Goal: Task Accomplishment & Management: Manage account settings

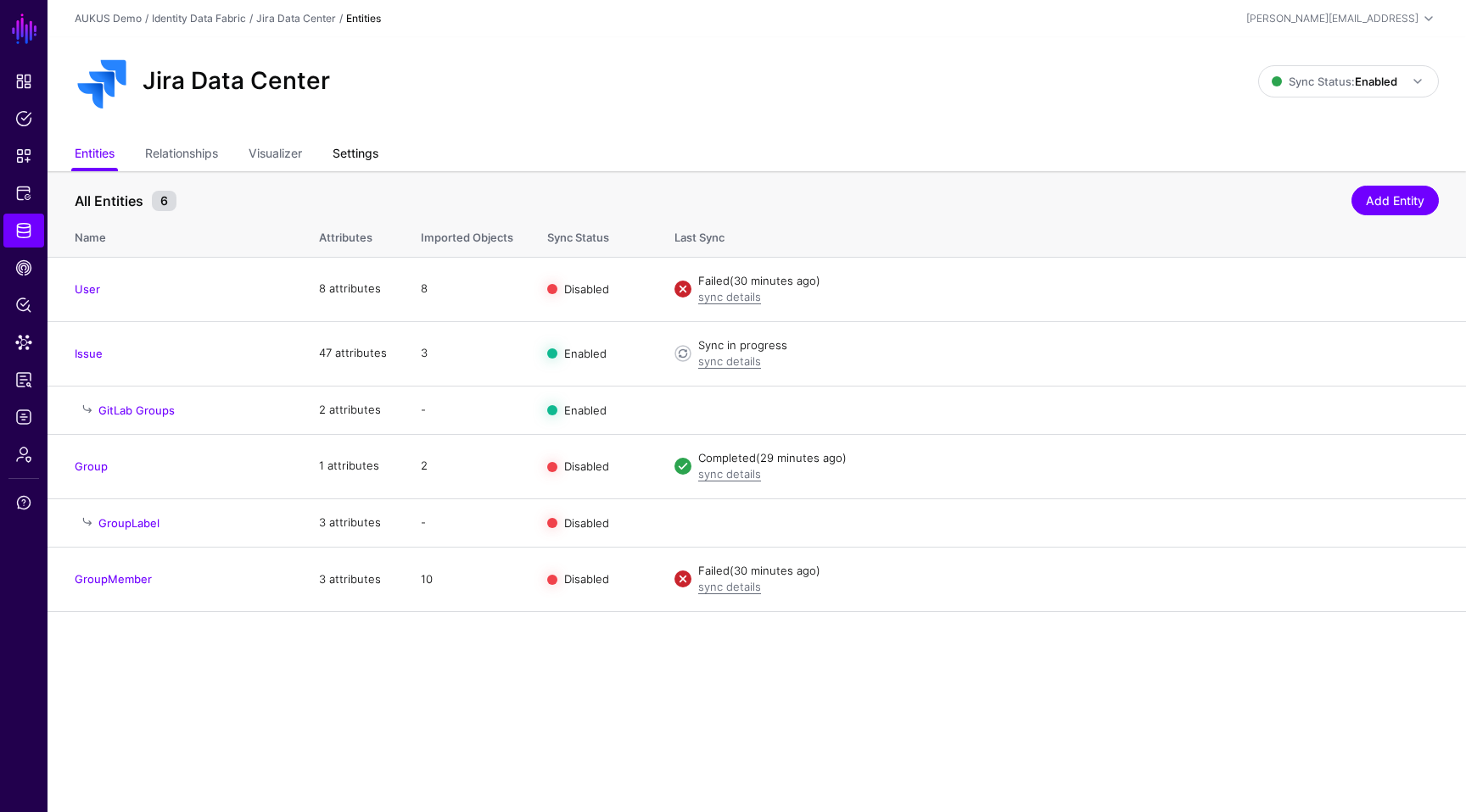
click at [362, 153] on link "Settings" at bounding box center [355, 155] width 46 height 32
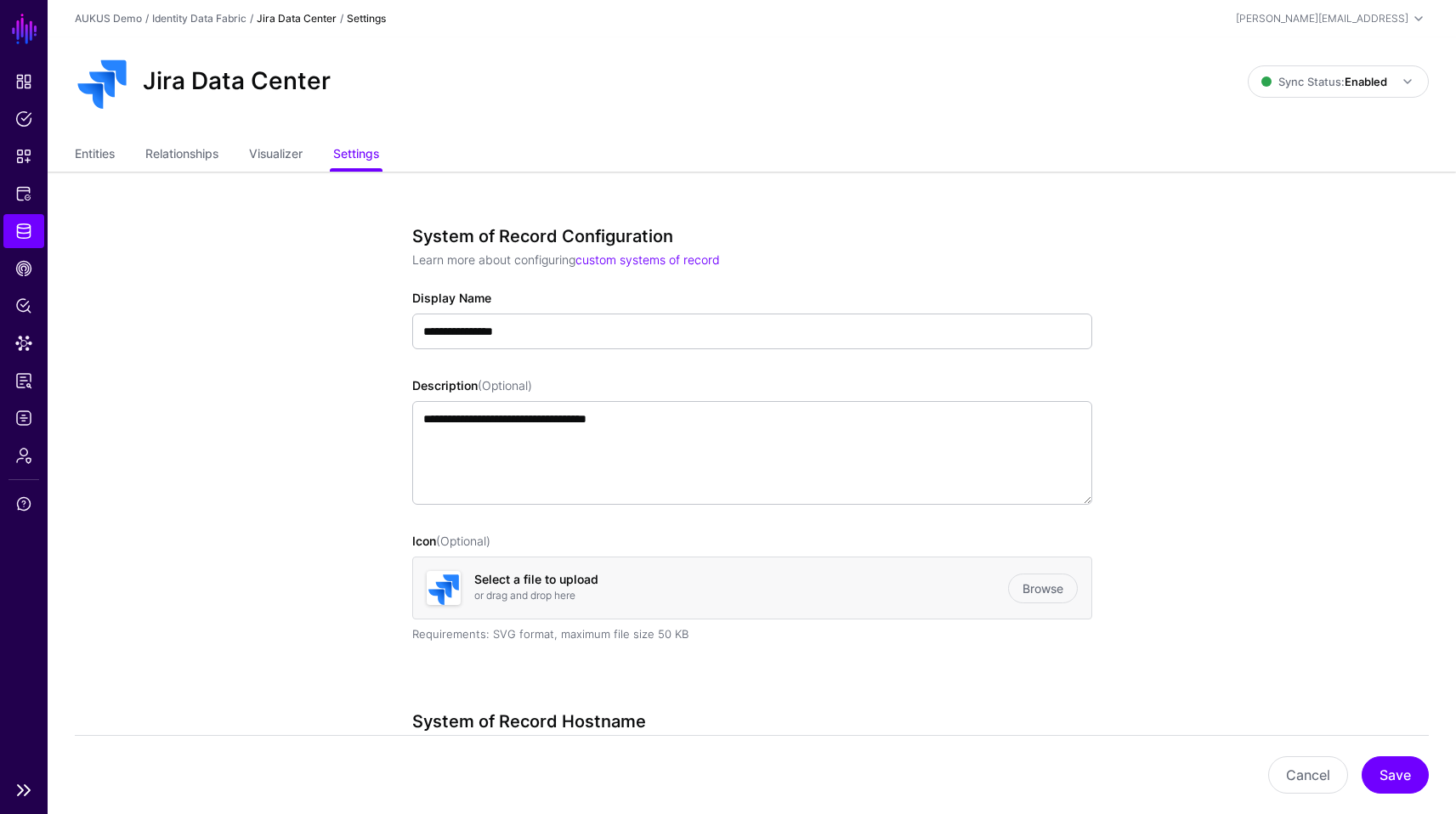
click at [33, 240] on link "Identity Data Fabric" at bounding box center [24, 232] width 41 height 34
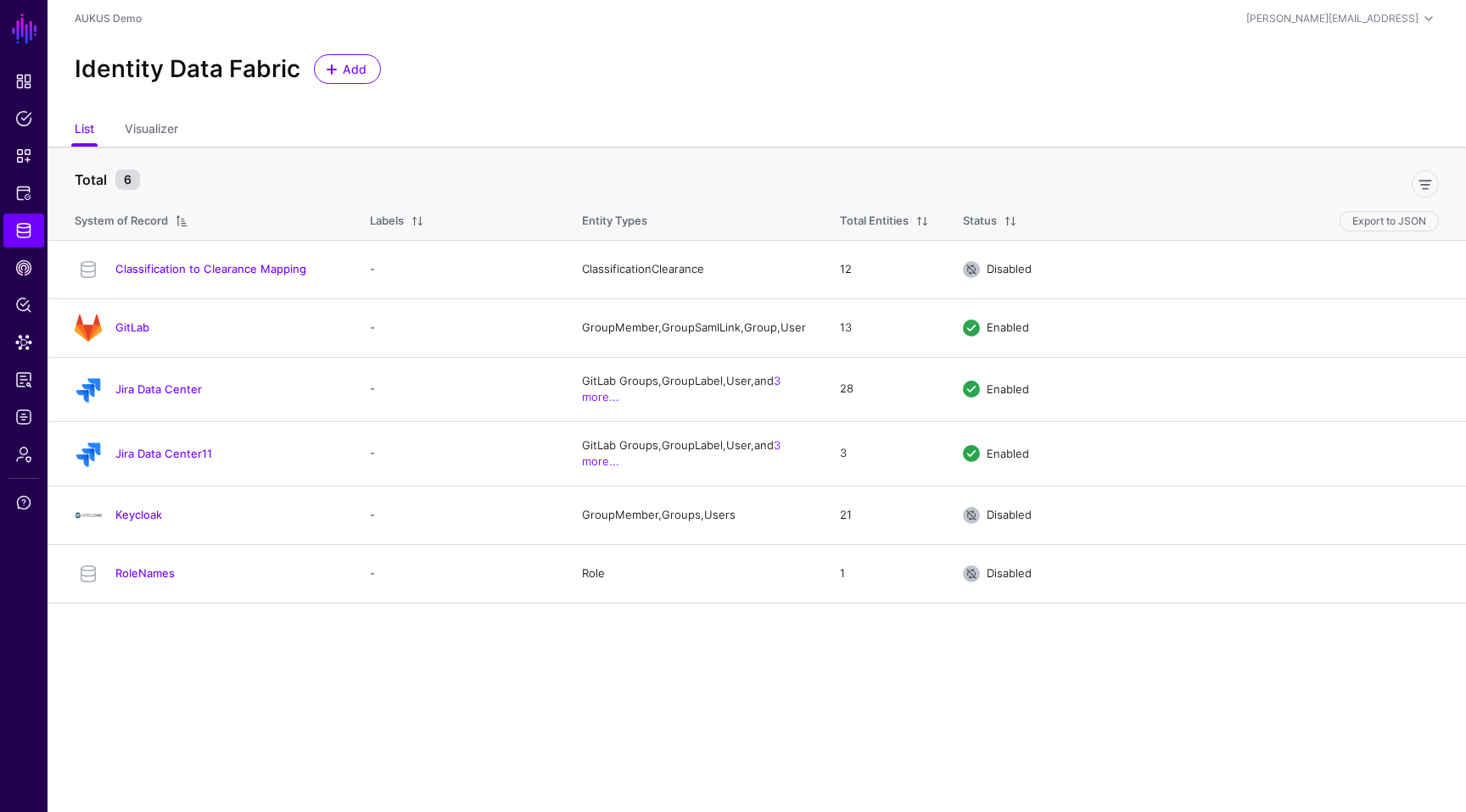
click at [704, 670] on main "SGNL Dashboard Policies Snippets Protected Systems Identity Data Fabric CAEP Hu…" at bounding box center [733, 406] width 1466 height 812
click at [156, 467] on div "Jira Data Center11" at bounding box center [205, 454] width 275 height 27
click at [162, 460] on link "Jira Data Center11" at bounding box center [164, 454] width 97 height 14
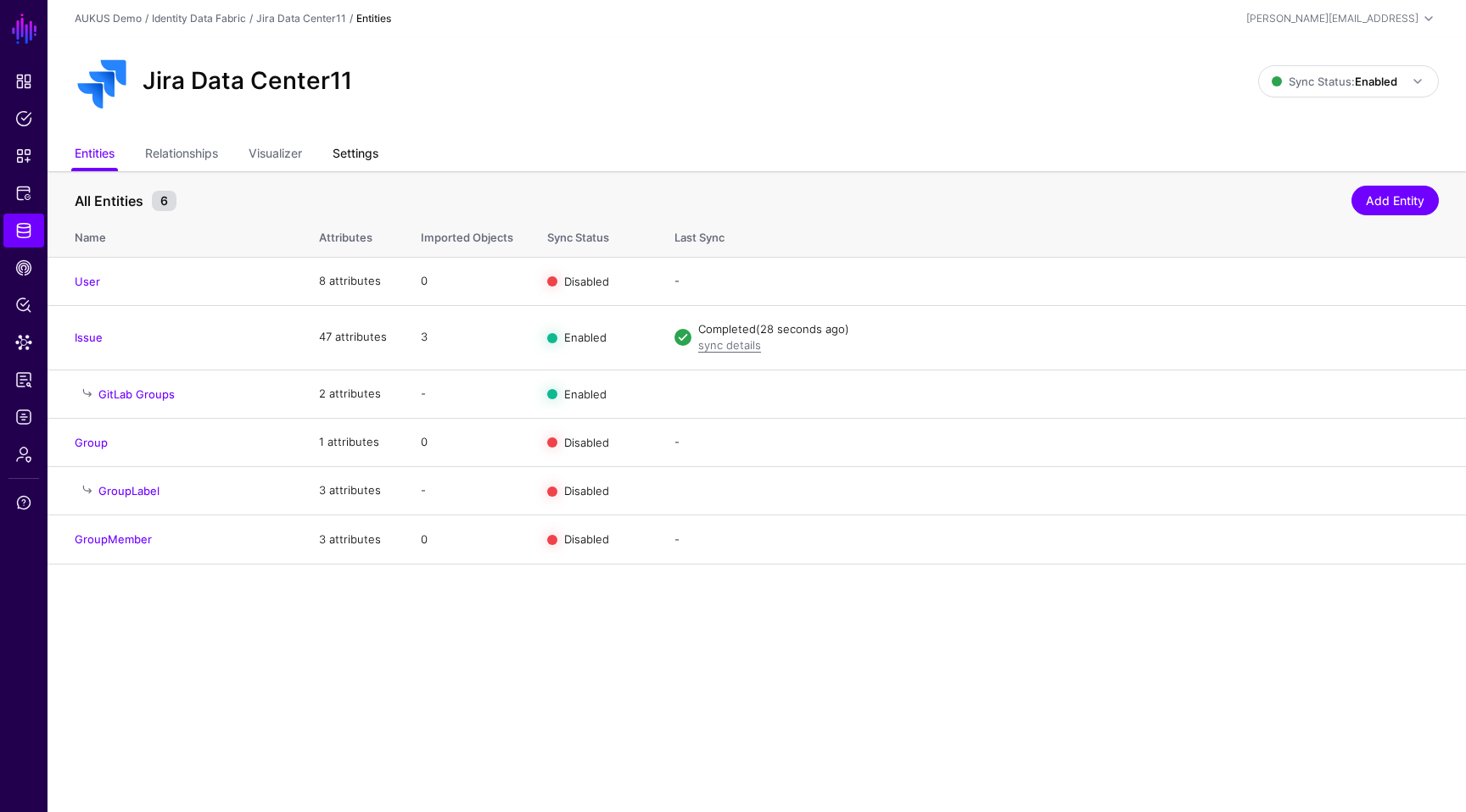
click at [352, 166] on link "Settings" at bounding box center [355, 155] width 46 height 32
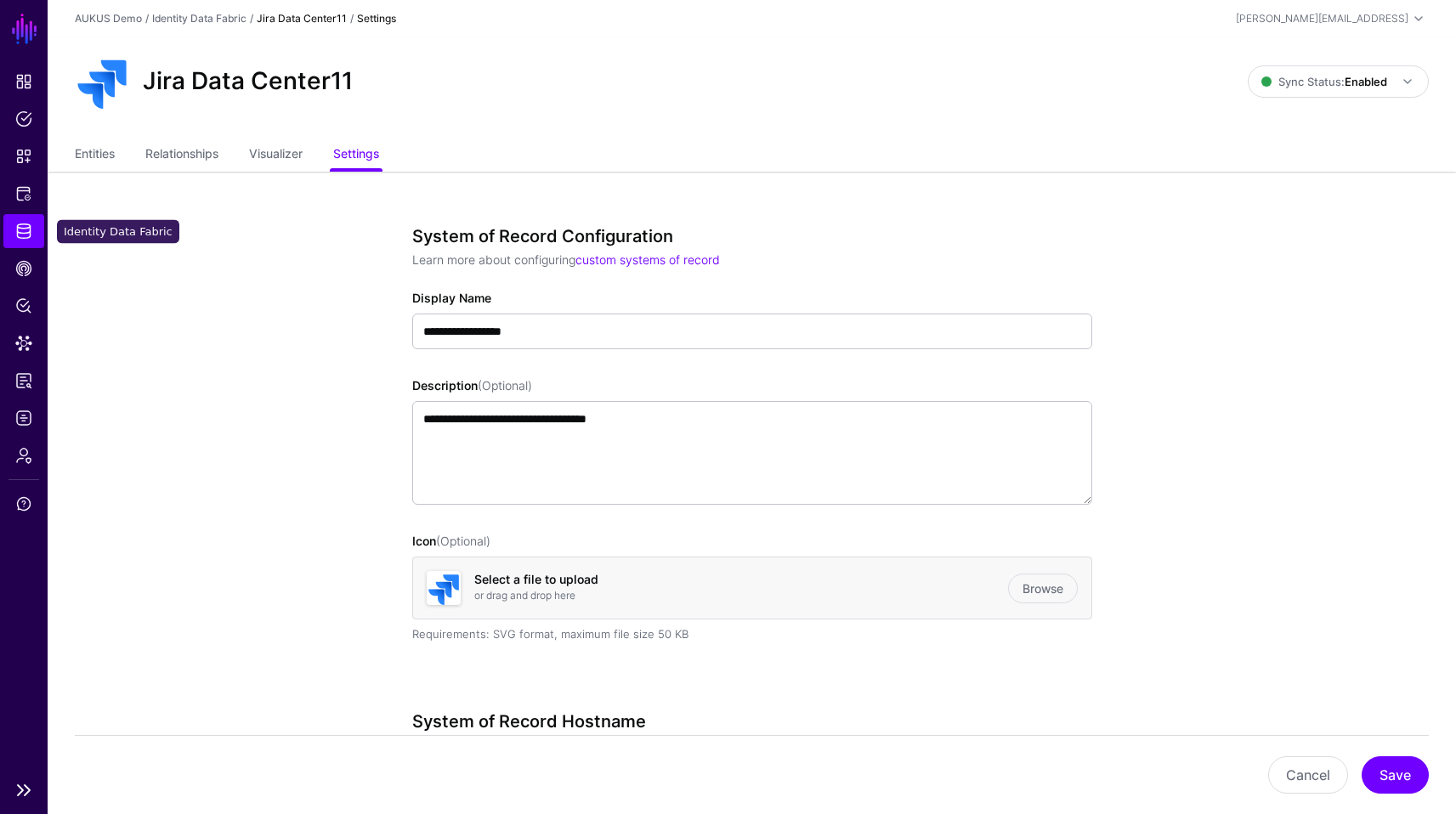
click at [8, 241] on link "Identity Data Fabric" at bounding box center [24, 232] width 41 height 34
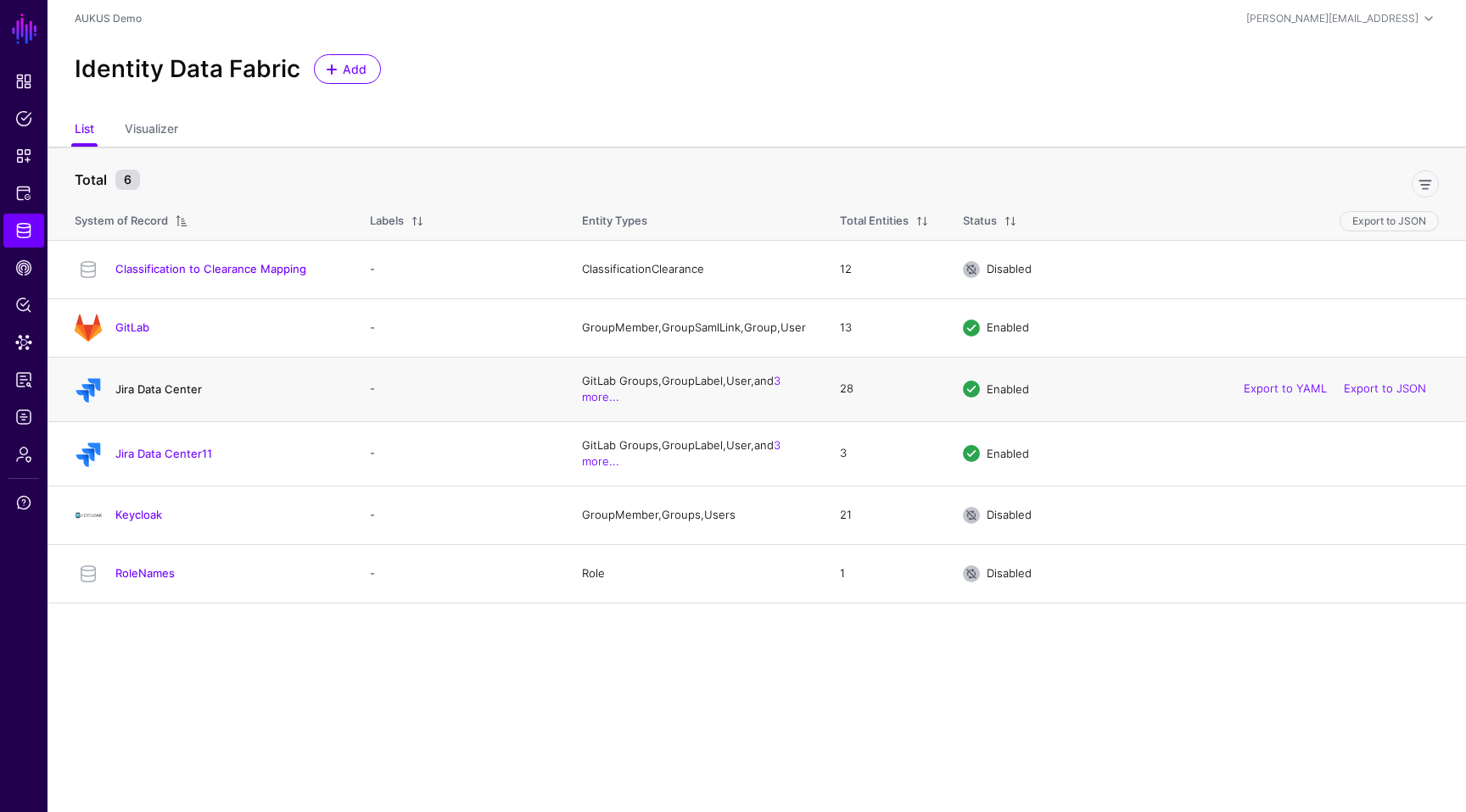
click at [146, 393] on link "Jira Data Center" at bounding box center [159, 389] width 87 height 14
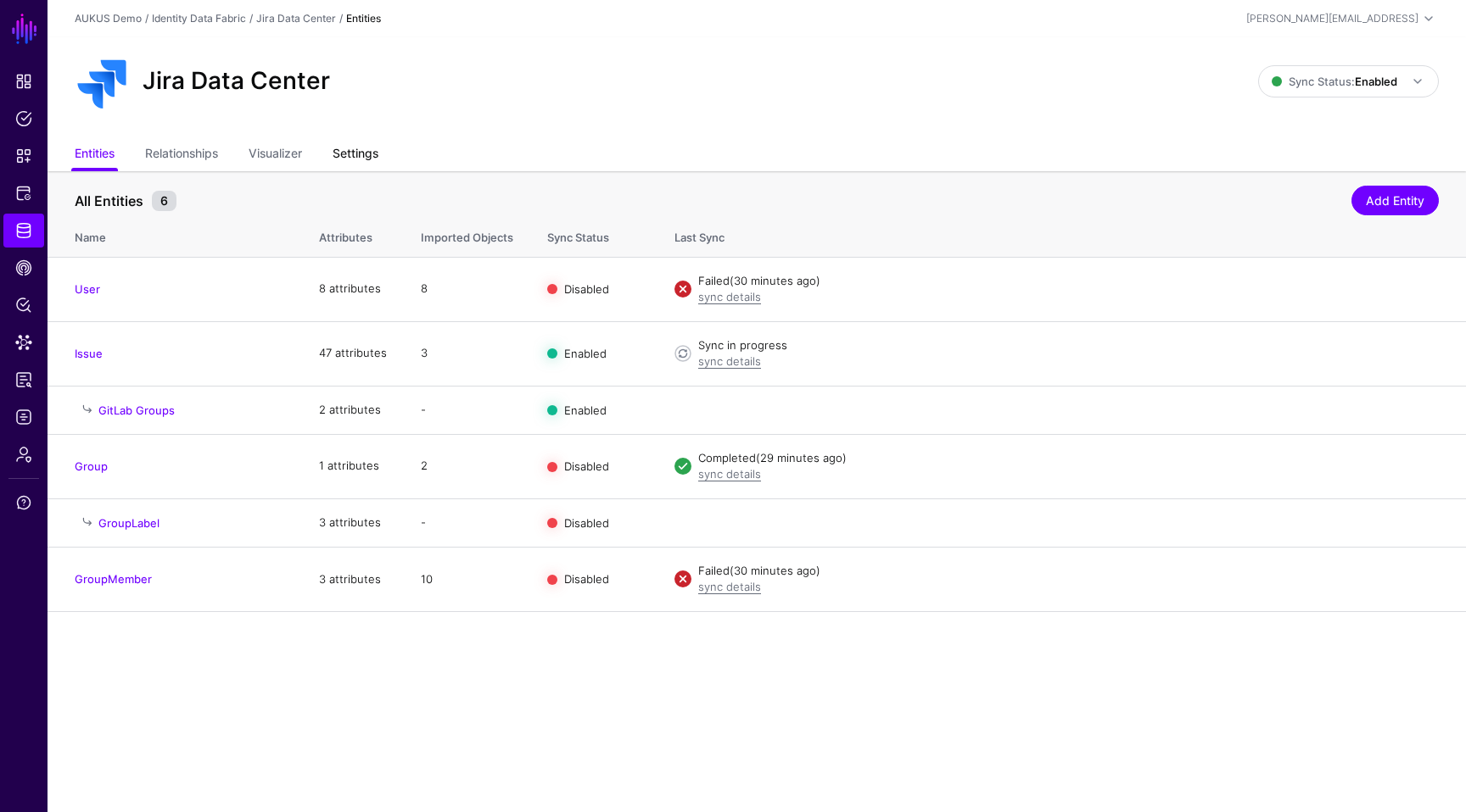
click at [360, 143] on link "Settings" at bounding box center [355, 155] width 46 height 32
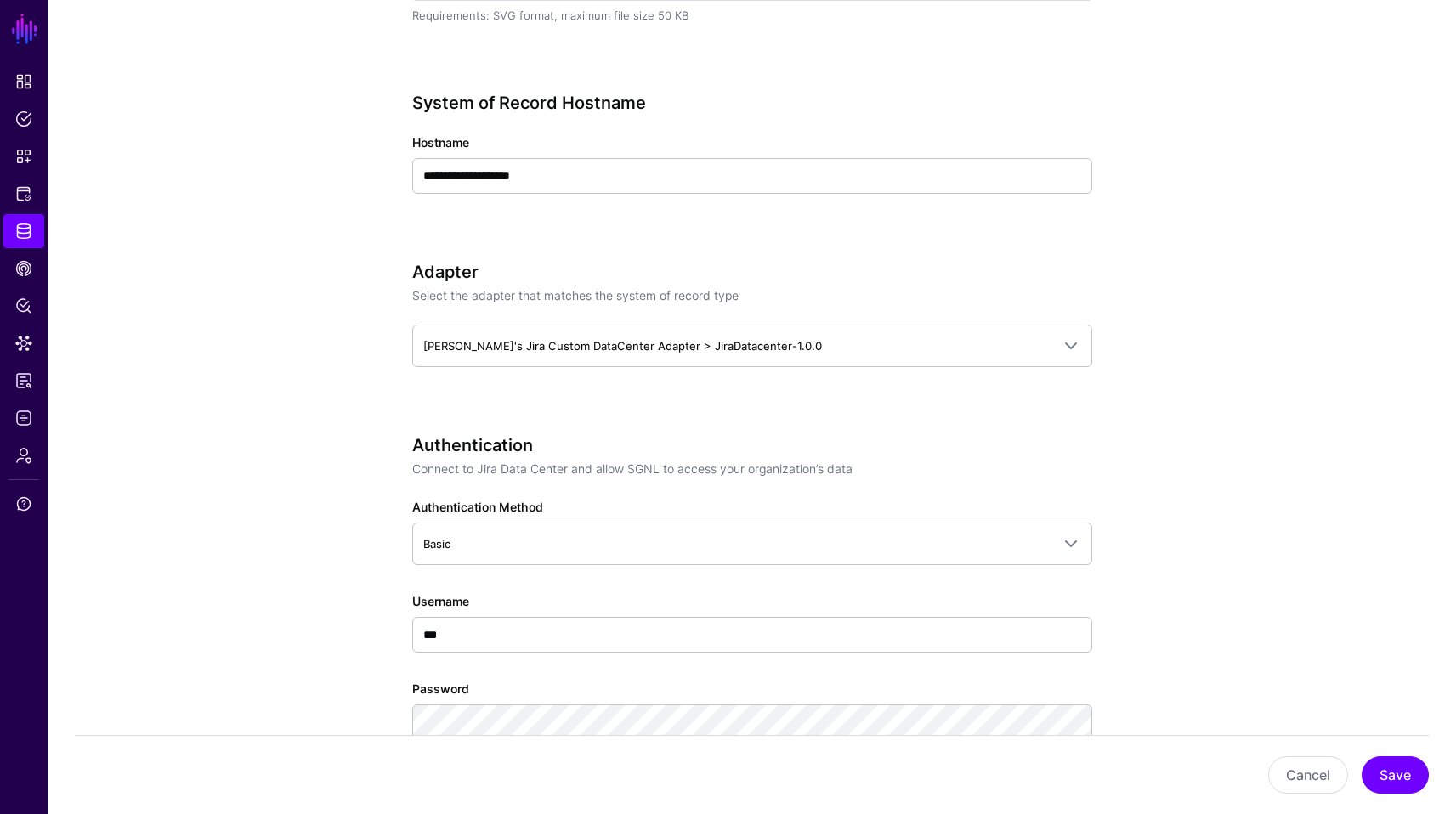
scroll to position [622, 0]
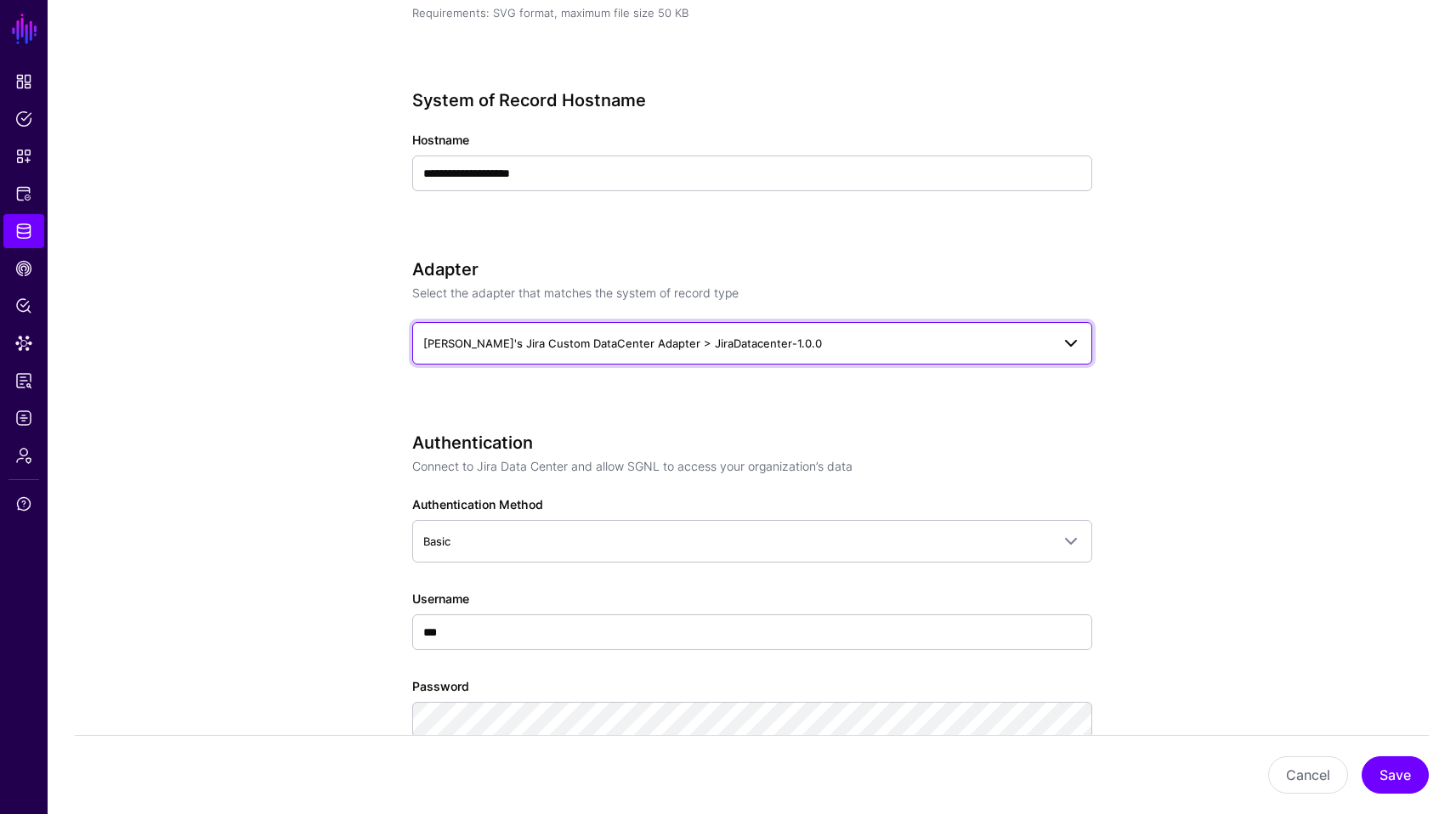
click at [712, 352] on span "Marc's Jira Custom DataCenter Adapter > JiraDatacenter-1.0.0" at bounding box center [752, 343] width 658 height 20
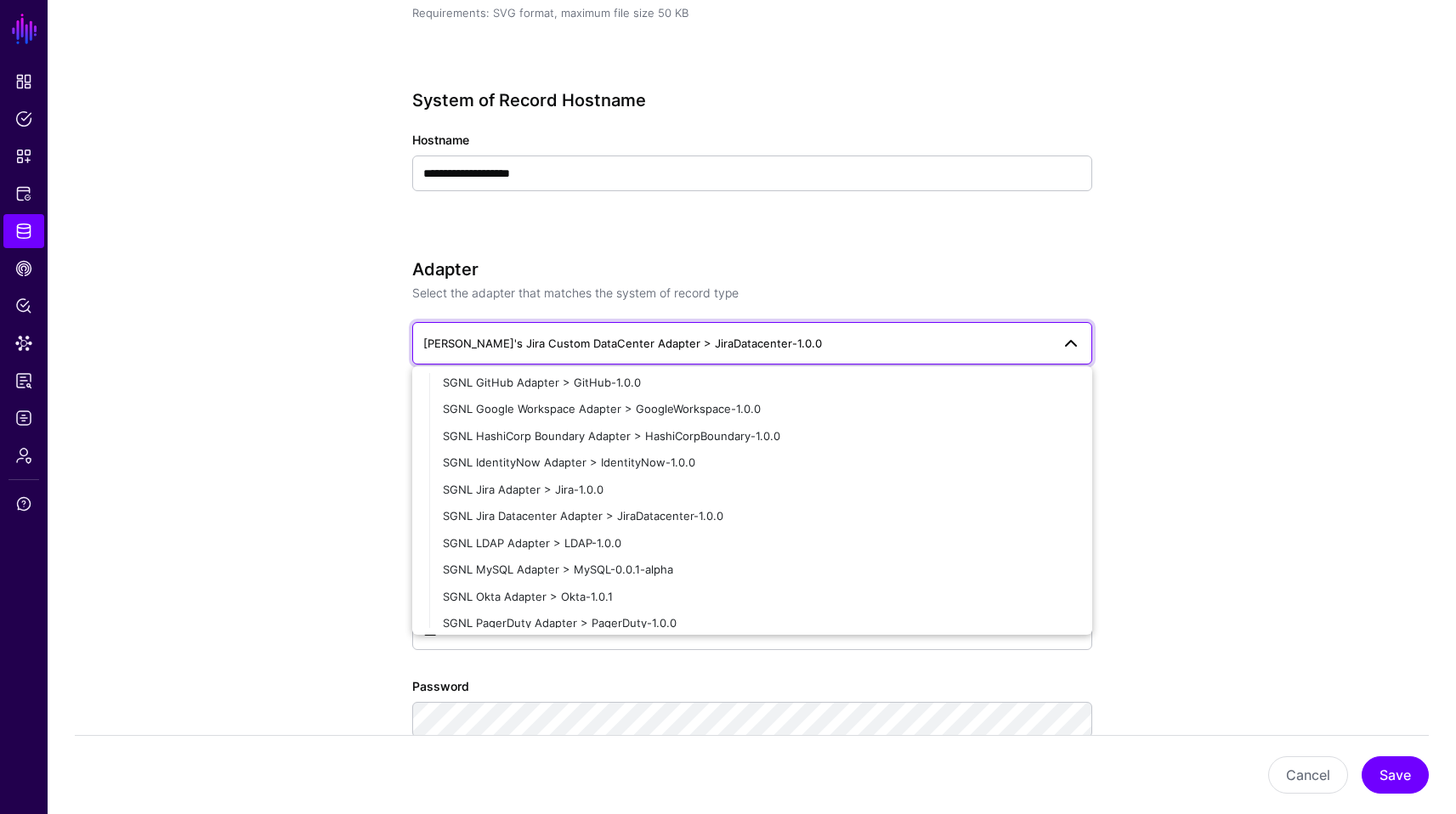
scroll to position [403, 0]
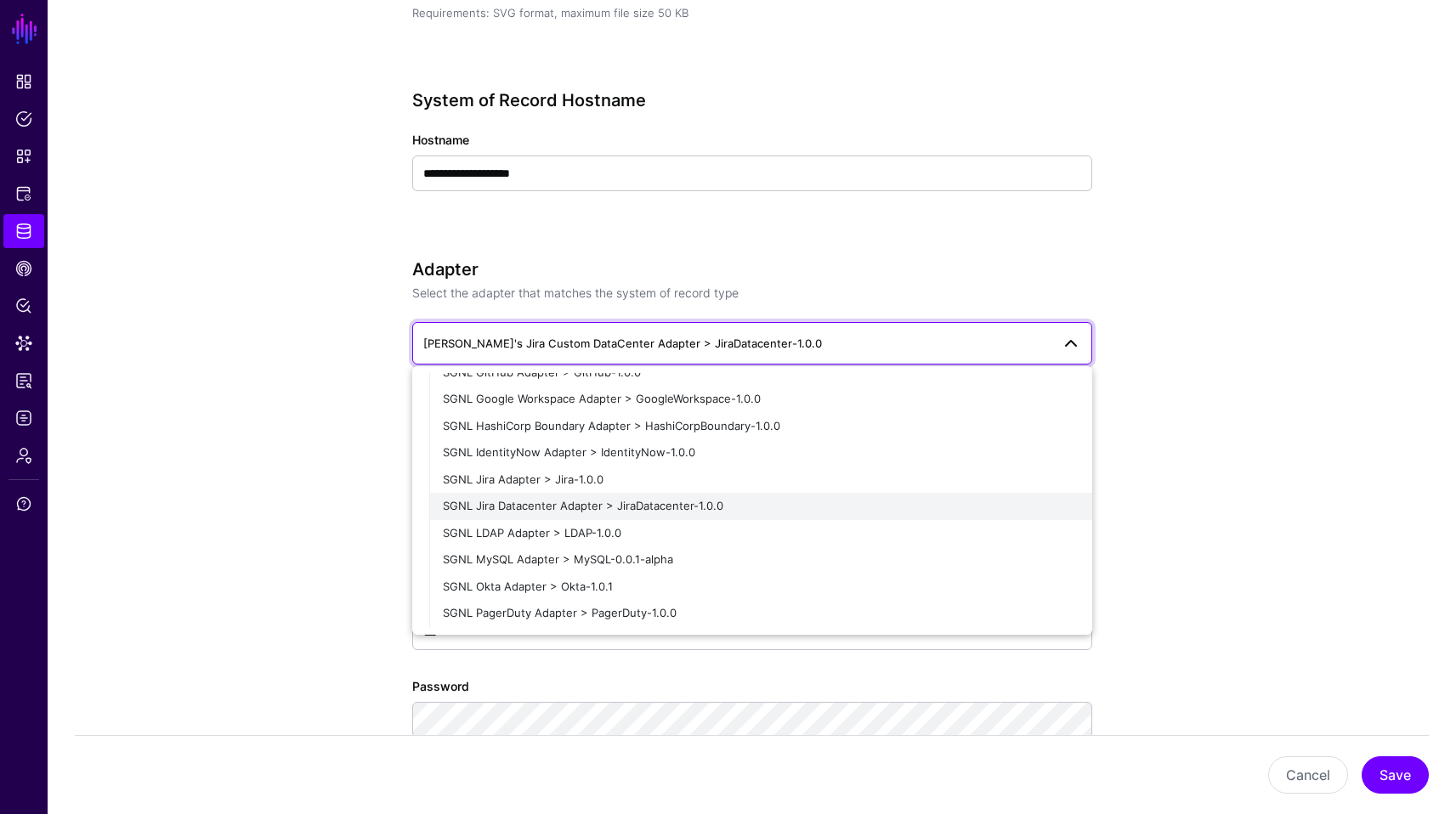
click at [694, 503] on span "SGNL Jira Datacenter Adapter > JiraDatacenter-1.0.0" at bounding box center [582, 506] width 280 height 14
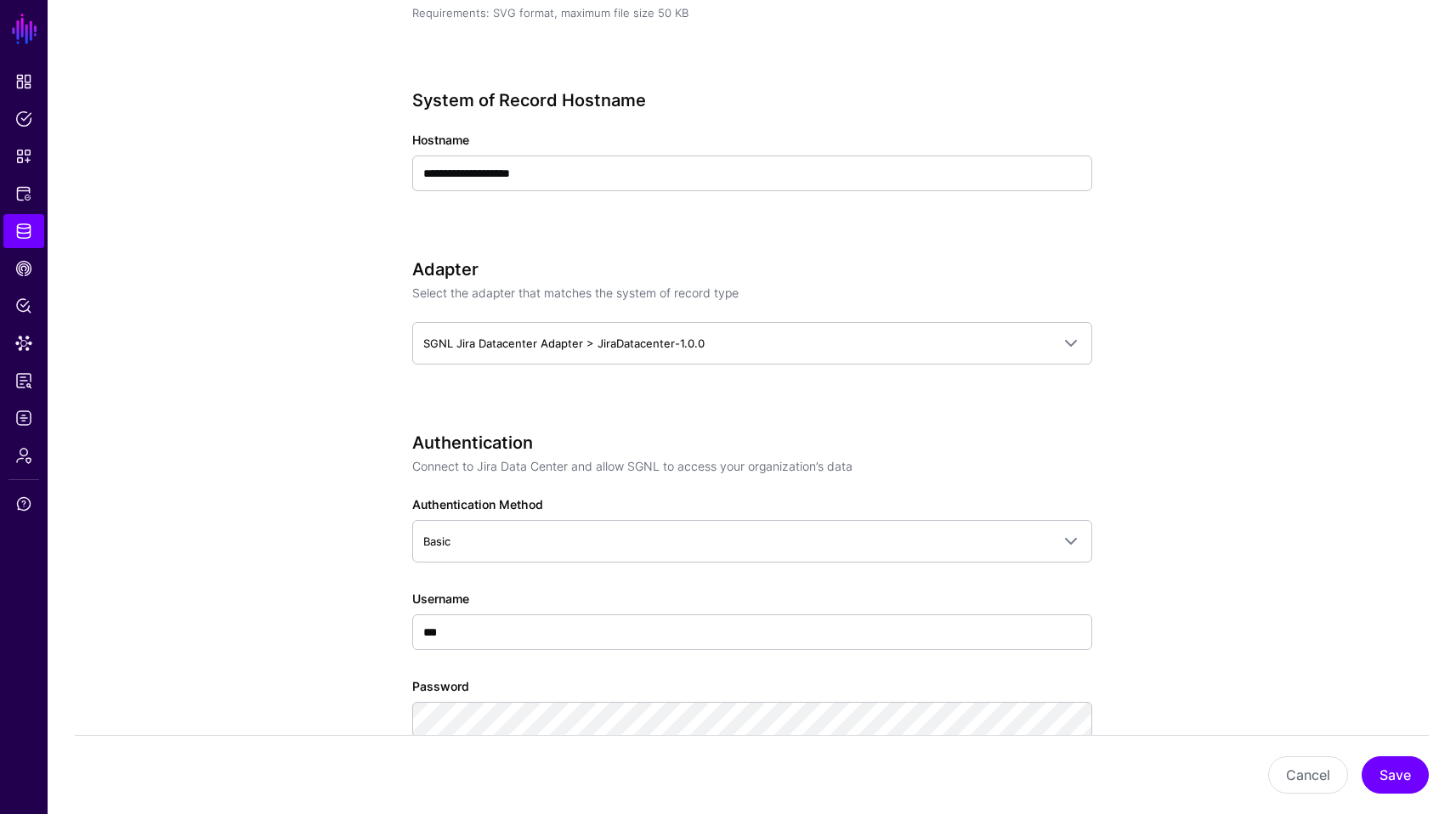
click at [1272, 497] on app-datasources-details-form "**********" at bounding box center [752, 722] width 1408 height 2343
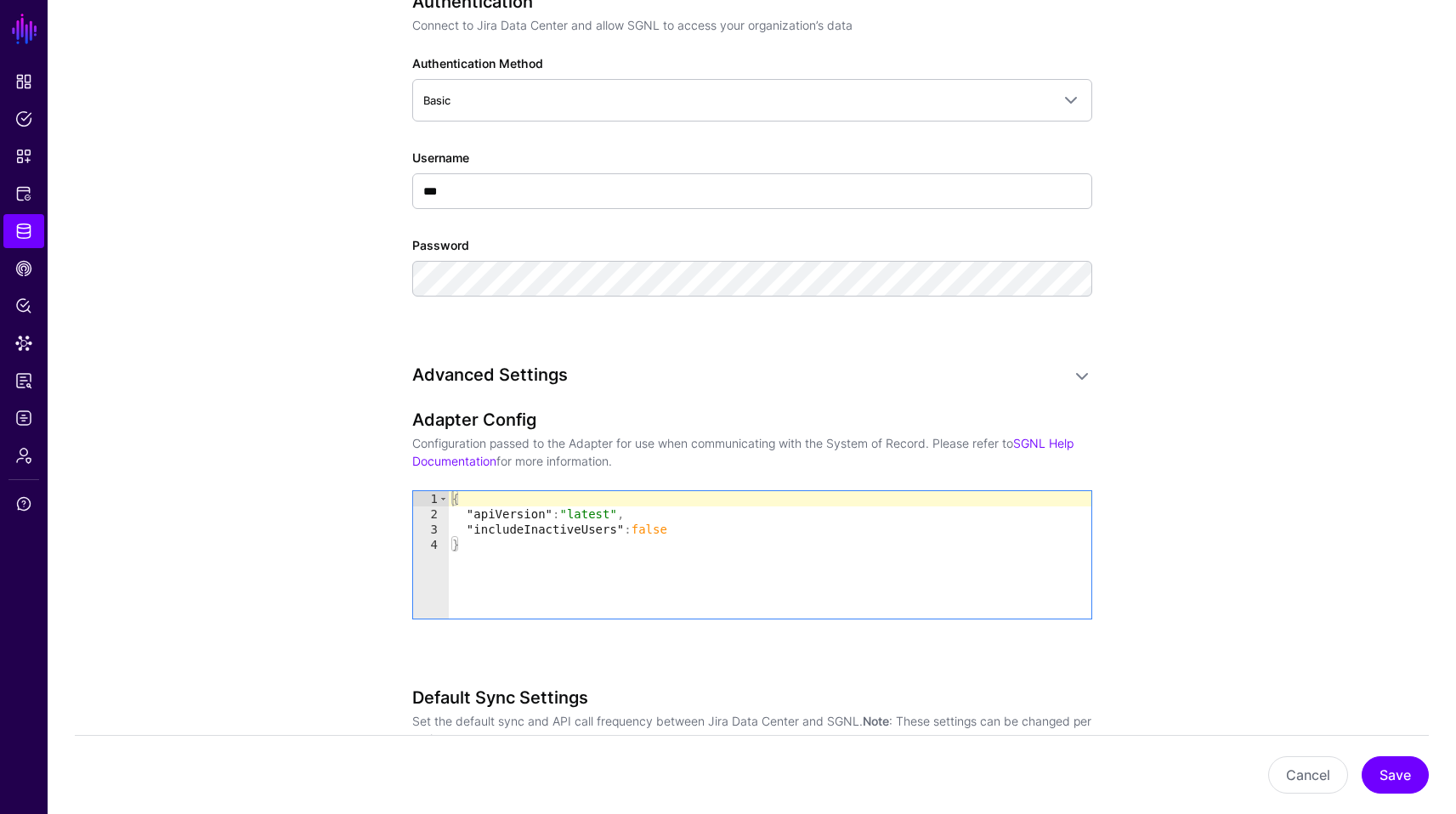
scroll to position [1063, 0]
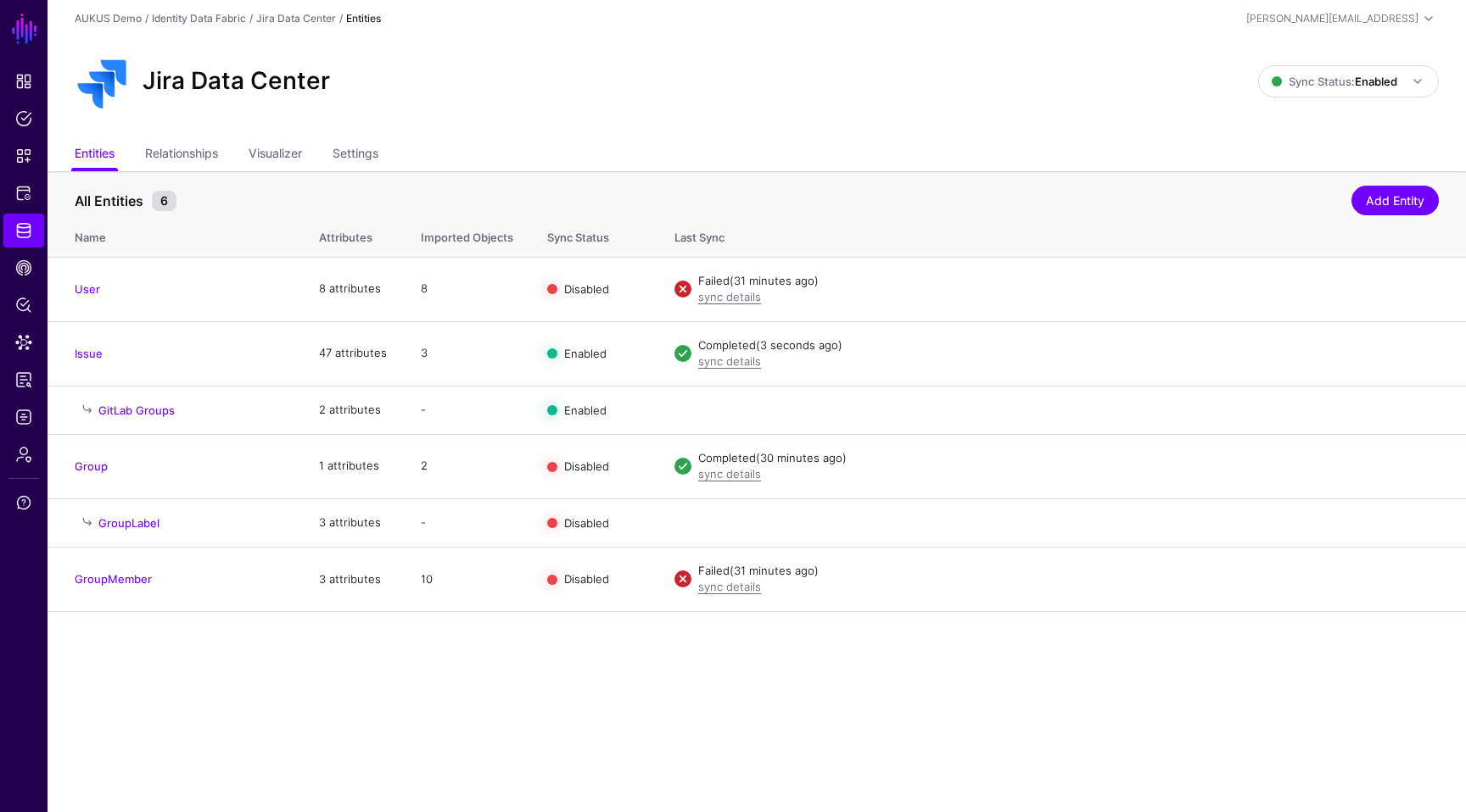
click at [301, 691] on main "SGNL Dashboard Policies Snippets Protected Systems Identity Data Fabric CAEP Hu…" at bounding box center [733, 406] width 1466 height 812
click at [575, 705] on main "SGNL Dashboard Policies Snippets Protected Systems Identity Data Fabric CAEP Hu…" at bounding box center [733, 406] width 1466 height 812
click at [542, 710] on main "SGNL Dashboard Policies Snippets Protected Systems Identity Data Fabric CAEP Hu…" at bounding box center [733, 406] width 1466 height 812
